Goal: Task Accomplishment & Management: Use online tool/utility

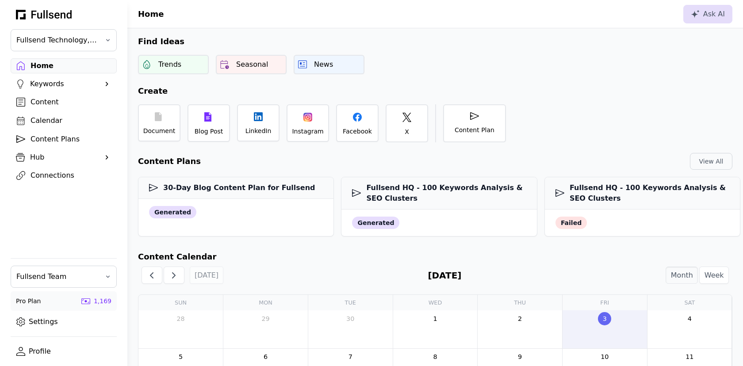
click at [64, 138] on div "Content Plans" at bounding box center [71, 139] width 80 height 11
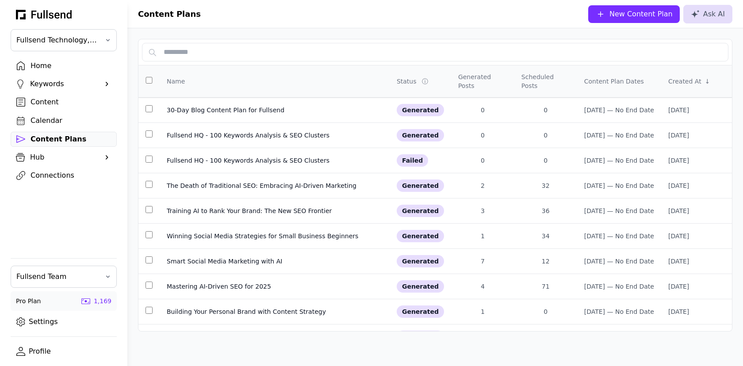
click at [645, 20] on button "New Content Plan" at bounding box center [634, 14] width 92 height 18
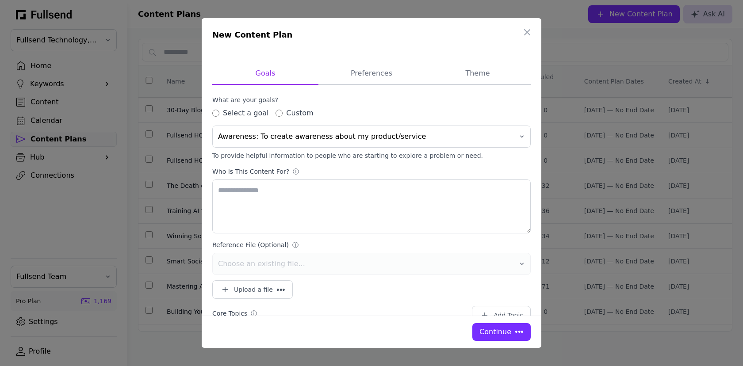
type textarea "**********"
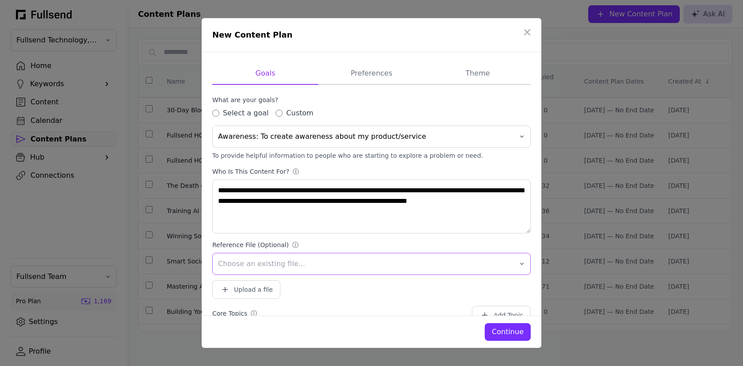
click at [292, 266] on span "Choose an existing file..." at bounding box center [365, 264] width 295 height 11
click at [330, 321] on div "Continue" at bounding box center [372, 332] width 340 height 32
click at [259, 284] on div "Upload a file" at bounding box center [246, 289] width 53 height 11
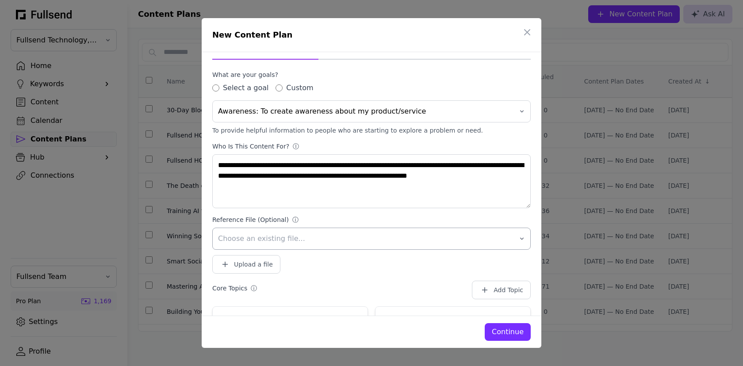
scroll to position [41, 0]
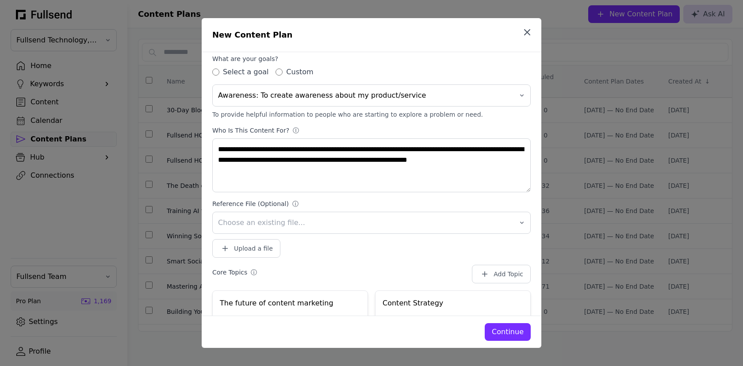
click at [532, 31] on icon "button" at bounding box center [527, 32] width 11 height 11
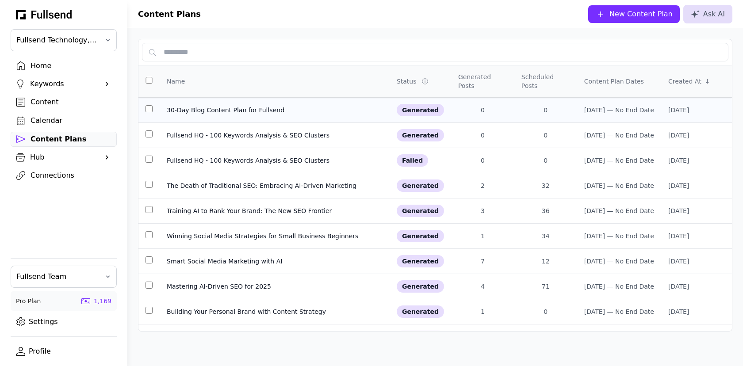
click at [231, 111] on div "30-Day Blog Content Plan for Fullsend" at bounding box center [275, 110] width 216 height 9
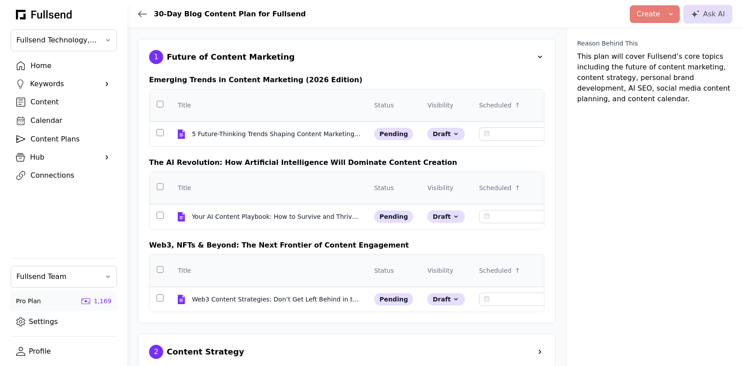
click at [54, 137] on div "Content Plans" at bounding box center [71, 139] width 80 height 11
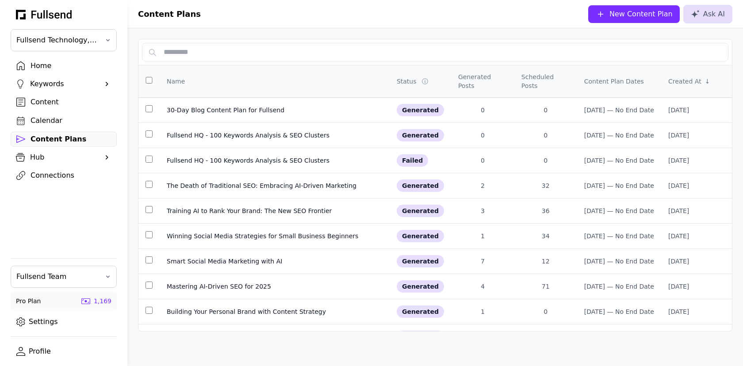
click at [621, 21] on button "New Content Plan" at bounding box center [634, 14] width 92 height 18
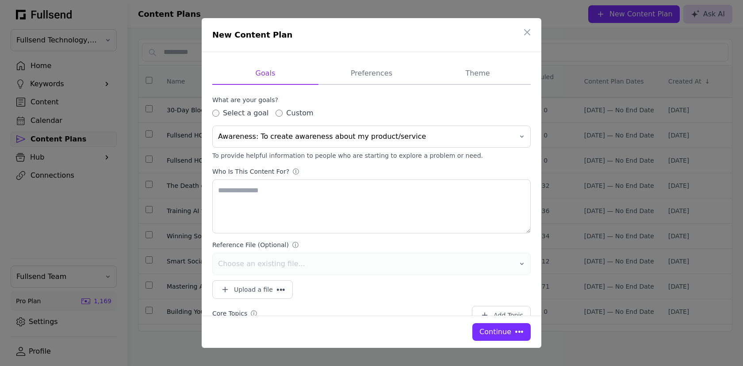
type textarea "**********"
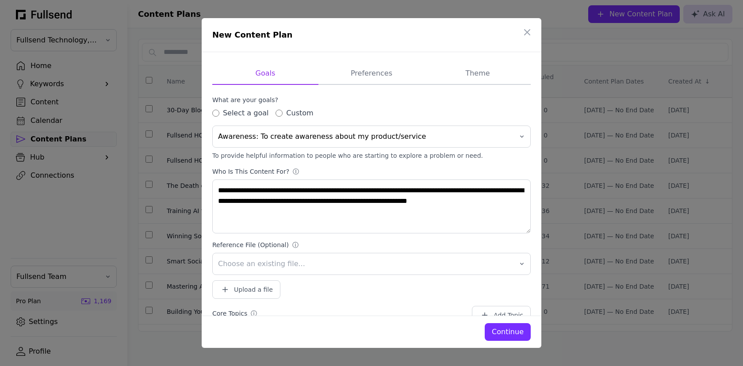
click at [513, 333] on div "Continue" at bounding box center [508, 332] width 32 height 11
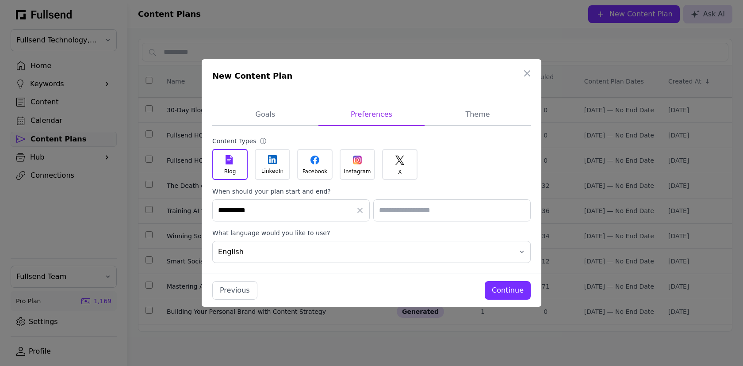
click at [400, 165] on div "X" at bounding box center [399, 164] width 35 height 31
click at [229, 163] on icon at bounding box center [229, 159] width 7 height 9
click at [506, 293] on div "Continue" at bounding box center [508, 290] width 32 height 11
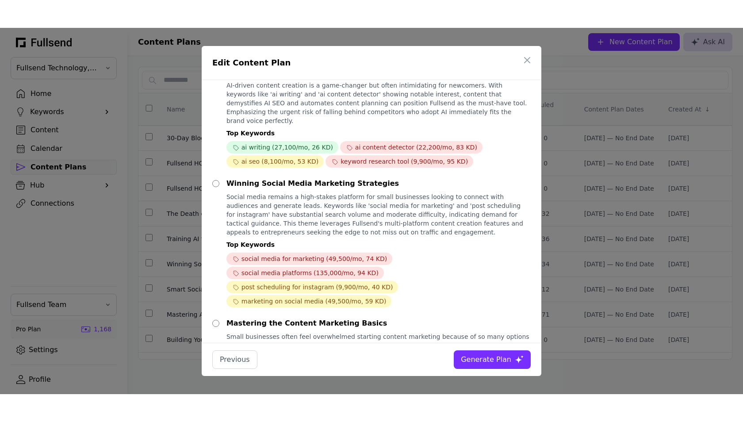
scroll to position [109, 0]
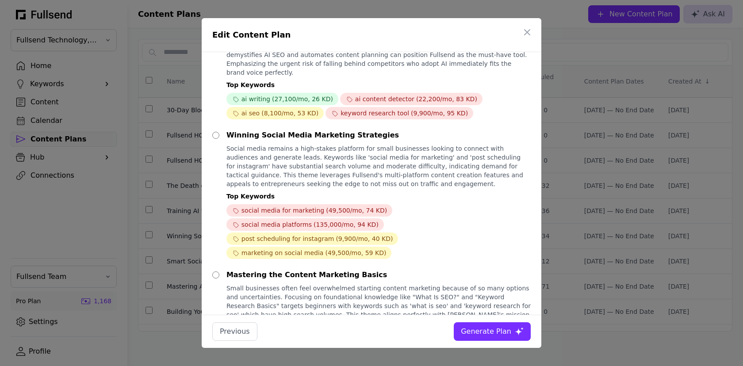
click at [475, 332] on div "Generate Plan" at bounding box center [486, 331] width 50 height 11
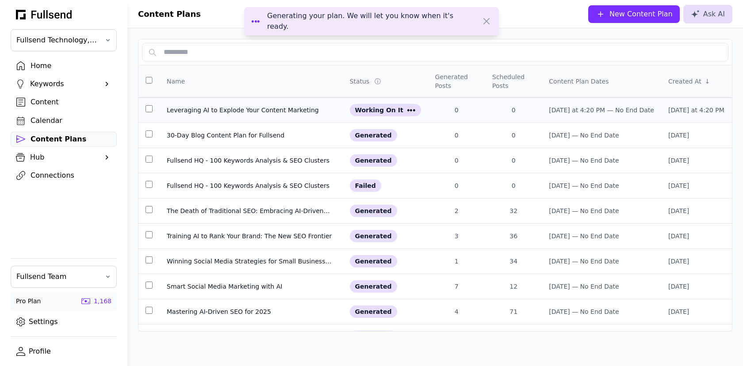
click at [253, 107] on div "Leveraging AI to Explode Your Content Marketing" at bounding box center [251, 110] width 169 height 9
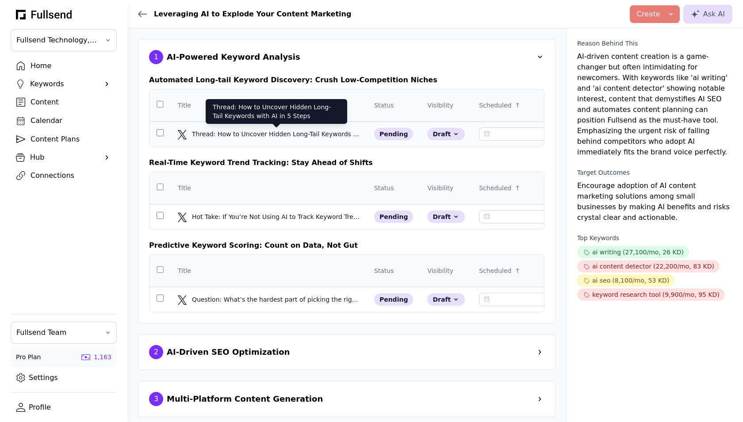
click at [217, 135] on div "Thread: How to Uncover Hidden Long-Tail Keywords with AI in 5 Steps" at bounding box center [277, 134] width 170 height 9
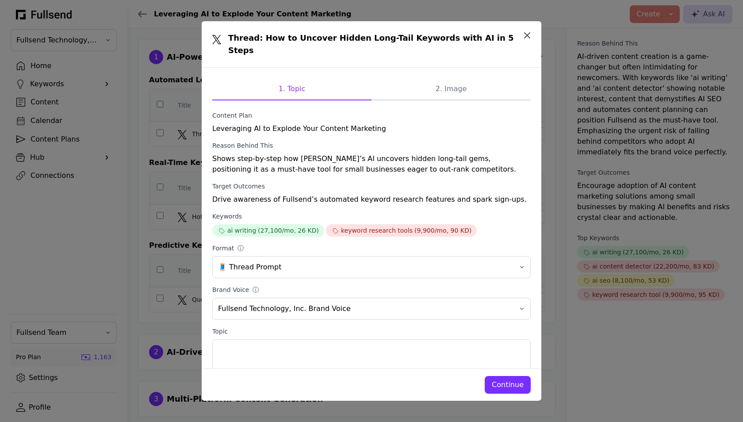
click at [528, 34] on icon "button" at bounding box center [527, 35] width 5 height 5
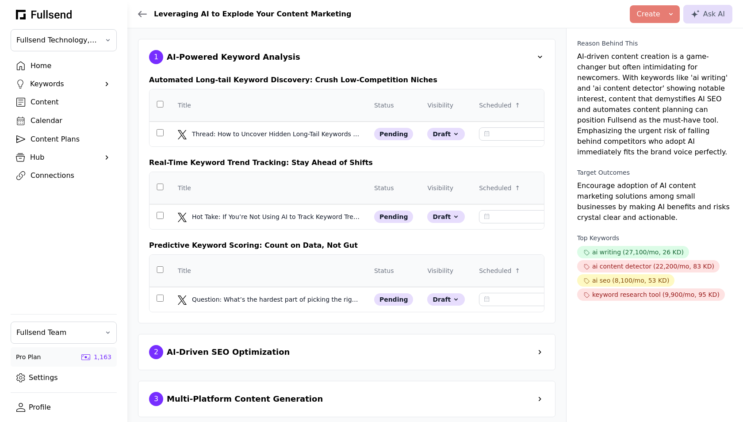
click at [61, 65] on div "Home" at bounding box center [71, 66] width 80 height 11
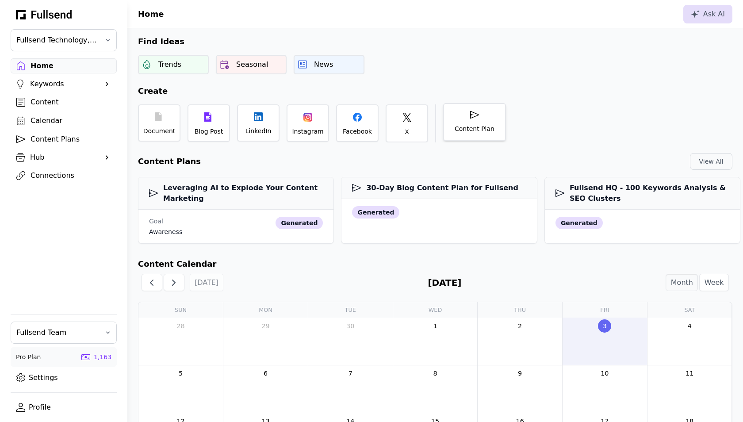
click at [453, 127] on div "Content Plan" at bounding box center [474, 122] width 63 height 38
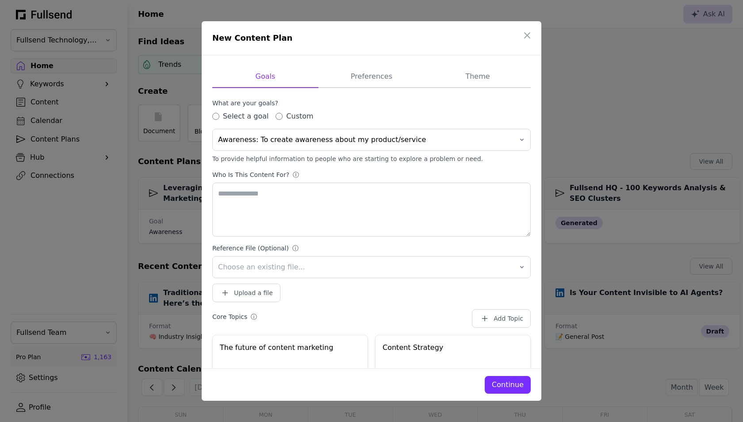
click at [515, 366] on div "Continue" at bounding box center [508, 384] width 32 height 11
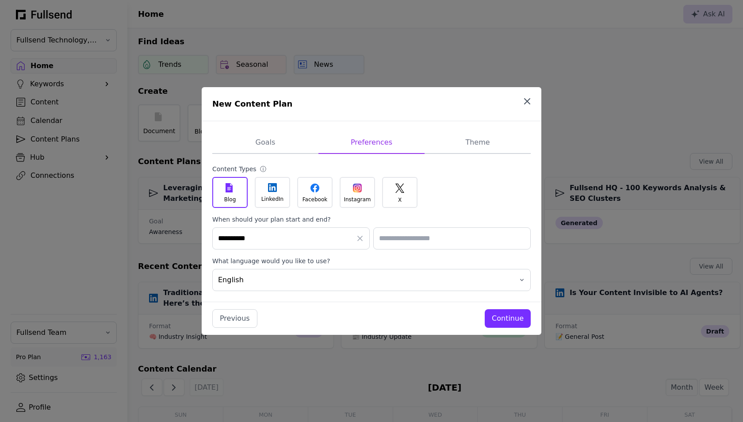
click at [527, 102] on icon "button" at bounding box center [527, 101] width 5 height 5
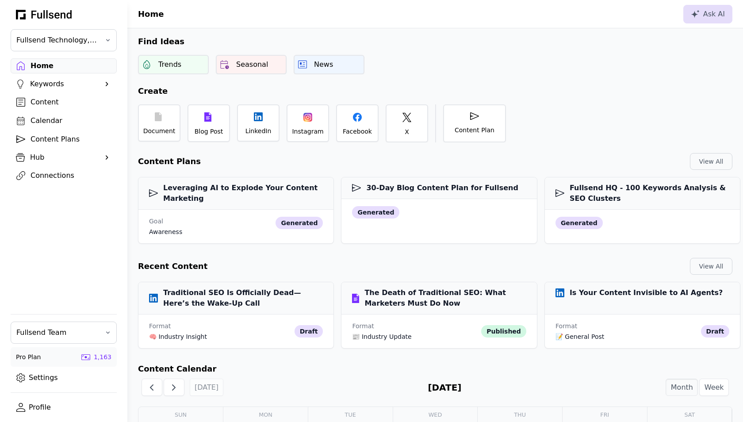
click at [50, 134] on div "Content Plans" at bounding box center [71, 139] width 80 height 11
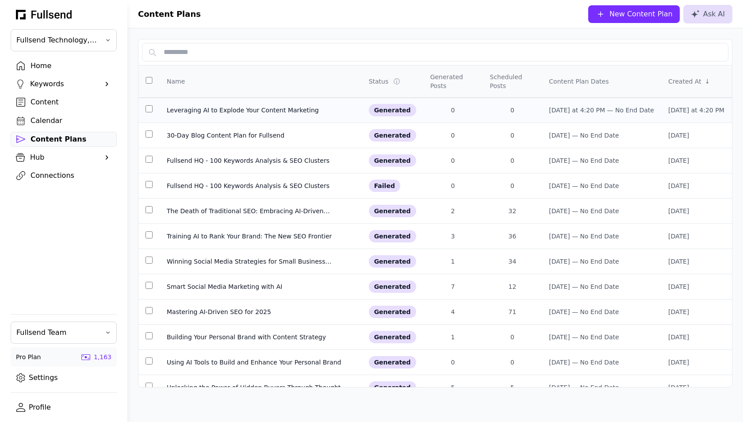
click at [223, 115] on td "Leveraging AI to Explode Your Content Marketing" at bounding box center [261, 110] width 202 height 25
